Goal: Complete application form: Complete application form

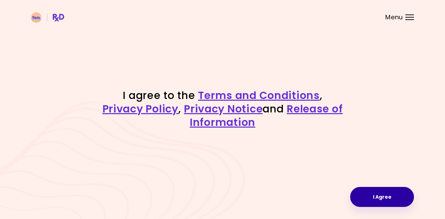
click at [374, 198] on button "I Agree" at bounding box center [382, 197] width 64 height 20
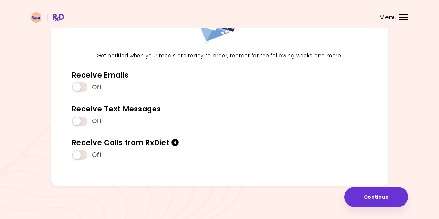
scroll to position [69, 0]
click at [409, 17] on header at bounding box center [219, 14] width 439 height 28
click at [402, 18] on div "Menu" at bounding box center [404, 17] width 9 height 6
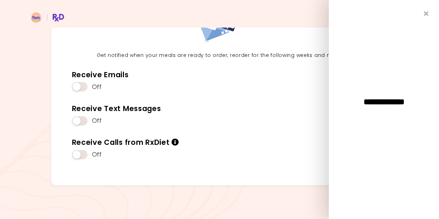
scroll to position [0, 0]
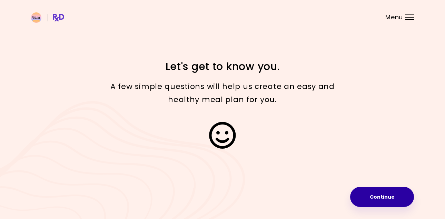
click at [394, 193] on button "Continue" at bounding box center [382, 197] width 64 height 20
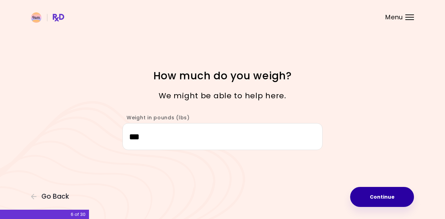
click at [393, 196] on button "Continue" at bounding box center [382, 197] width 64 height 20
select select "****"
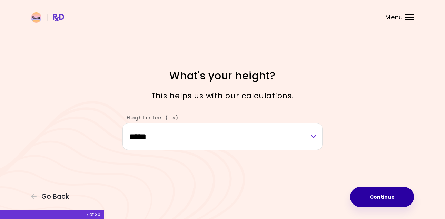
click at [393, 196] on button "Continue" at bounding box center [382, 197] width 64 height 20
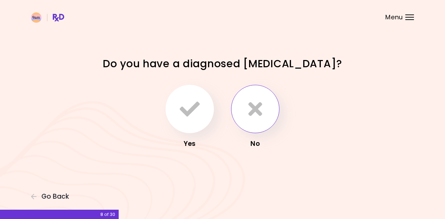
click at [250, 116] on icon "button" at bounding box center [255, 109] width 14 height 20
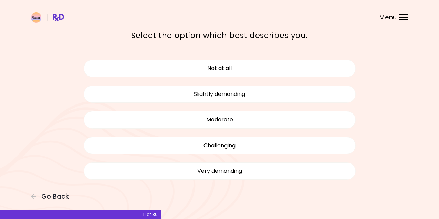
scroll to position [40, 0]
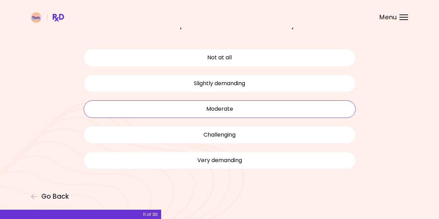
click at [243, 108] on button "Moderate" at bounding box center [220, 108] width 272 height 17
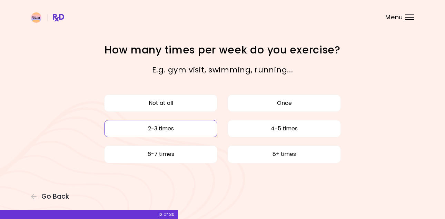
click at [193, 131] on button "2-3 times" at bounding box center [160, 128] width 113 height 17
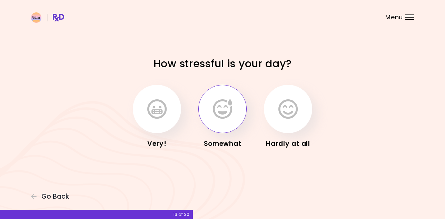
click at [229, 113] on icon "button" at bounding box center [222, 109] width 19 height 20
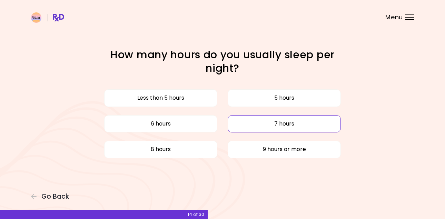
click at [249, 122] on button "7 hours" at bounding box center [283, 123] width 113 height 17
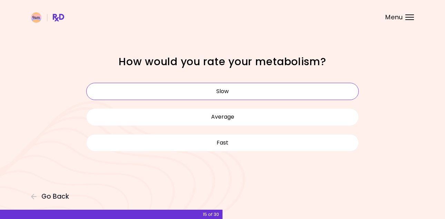
click at [244, 93] on button "Slow" at bounding box center [222, 91] width 272 height 17
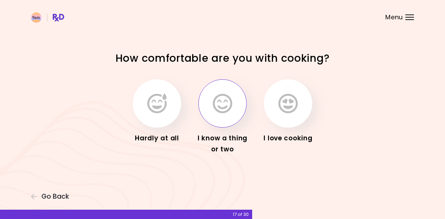
click at [228, 105] on icon "button" at bounding box center [222, 103] width 19 height 20
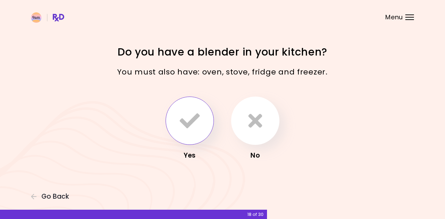
click at [201, 120] on button "button" at bounding box center [189, 121] width 48 height 48
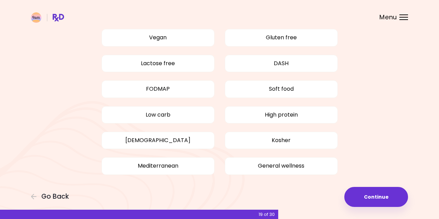
scroll to position [68, 0]
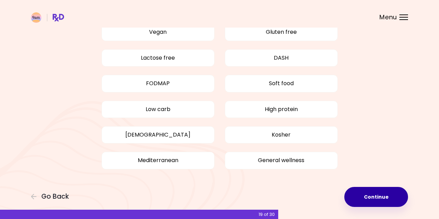
click at [378, 199] on button "Continue" at bounding box center [377, 197] width 64 height 20
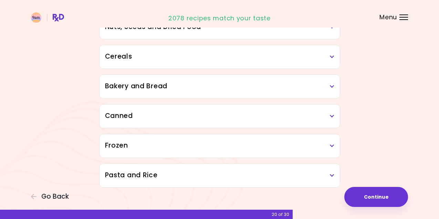
scroll to position [389, 0]
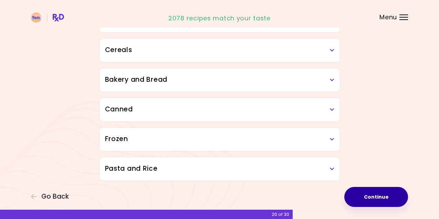
click at [385, 194] on button "Continue" at bounding box center [377, 197] width 64 height 20
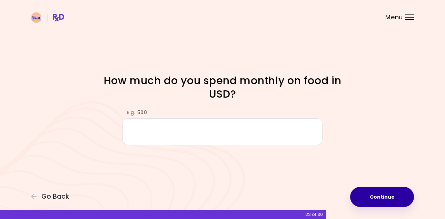
click at [392, 199] on button "Continue" at bounding box center [382, 197] width 64 height 20
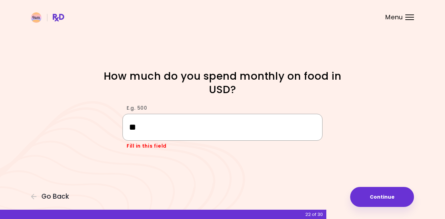
type input "*"
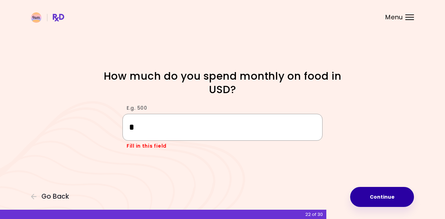
type input "*"
click at [393, 194] on button "Continue" at bounding box center [382, 197] width 64 height 20
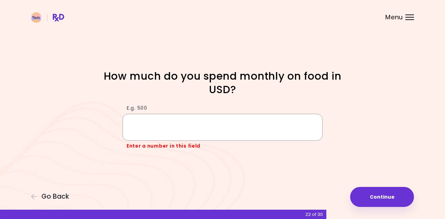
type input "*"
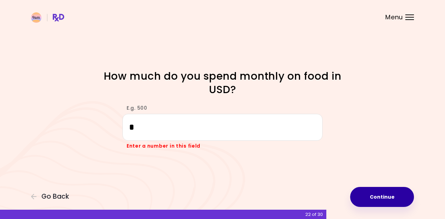
click at [386, 196] on button "Continue" at bounding box center [382, 197] width 64 height 20
